Goal: Task Accomplishment & Management: Manage account settings

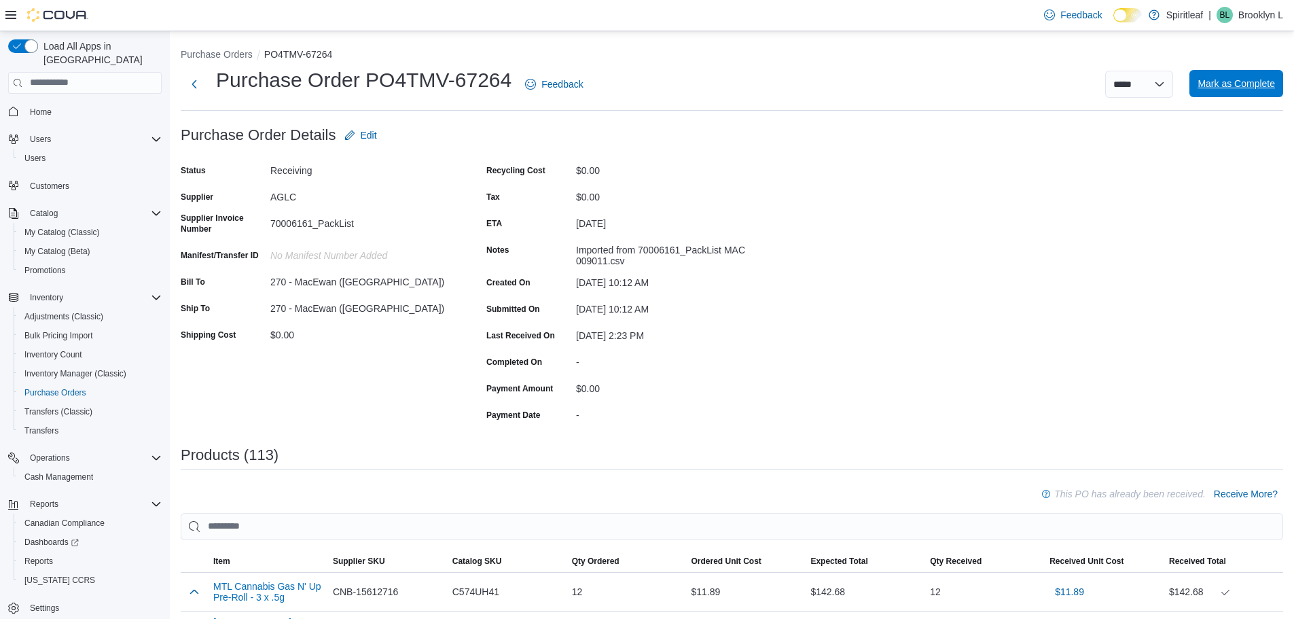
click at [1261, 90] on span "Mark as Complete" at bounding box center [1235, 84] width 77 height 14
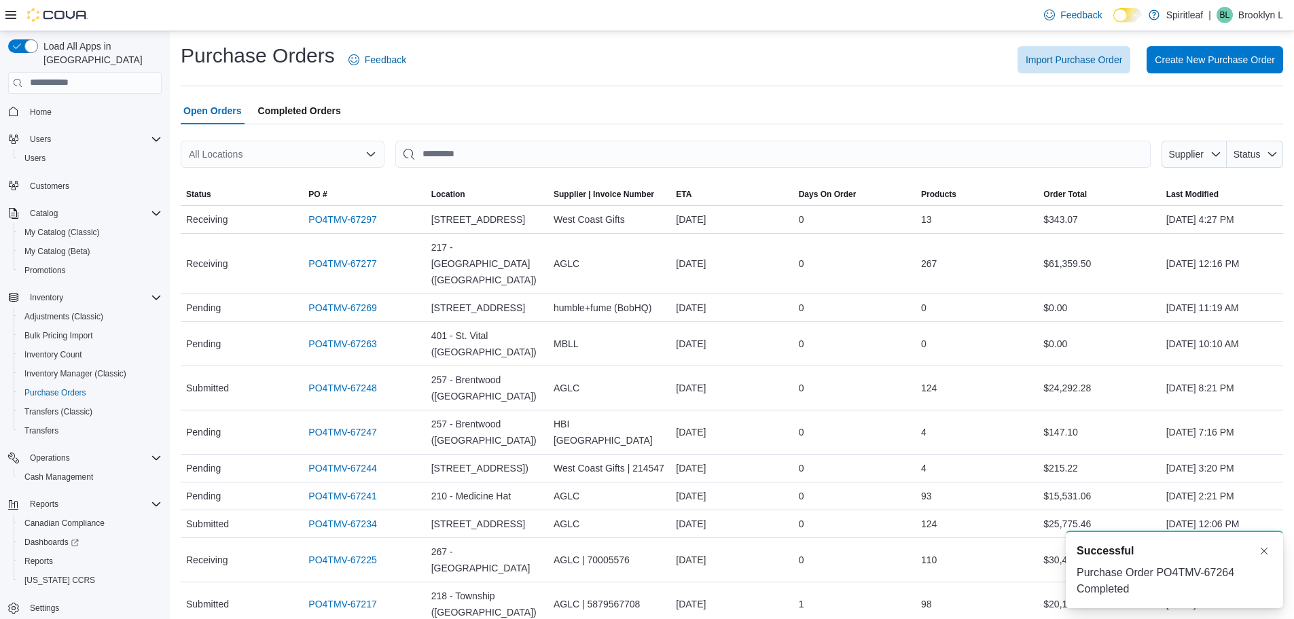
click at [87, 103] on span "Home" at bounding box center [92, 111] width 137 height 17
